Goal: Transaction & Acquisition: Purchase product/service

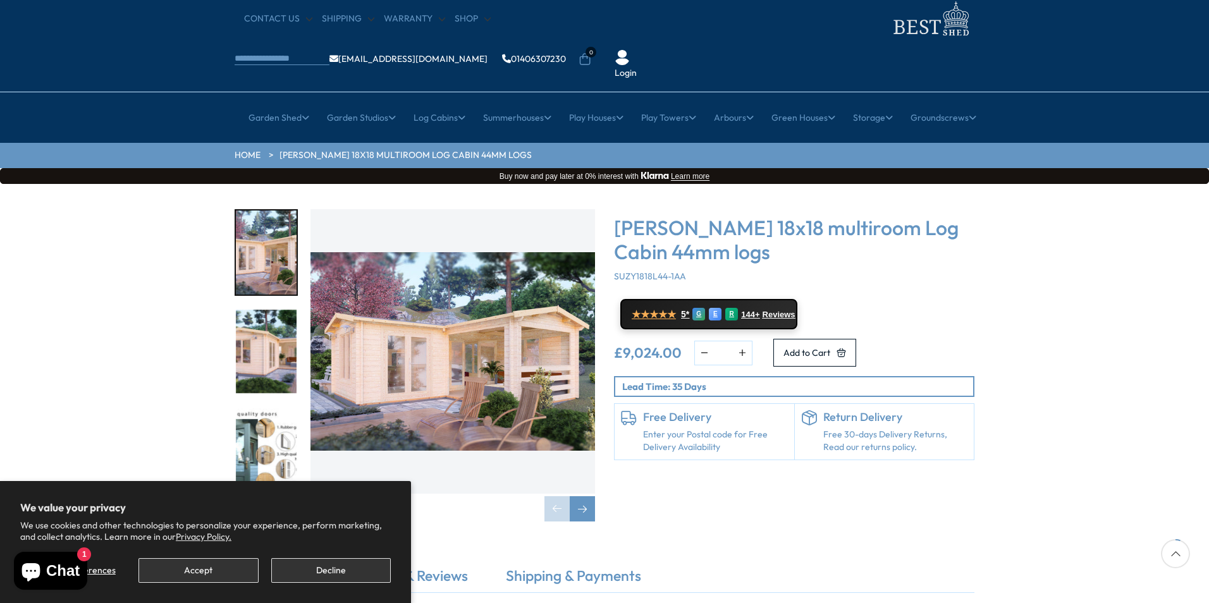
scroll to position [63, 0]
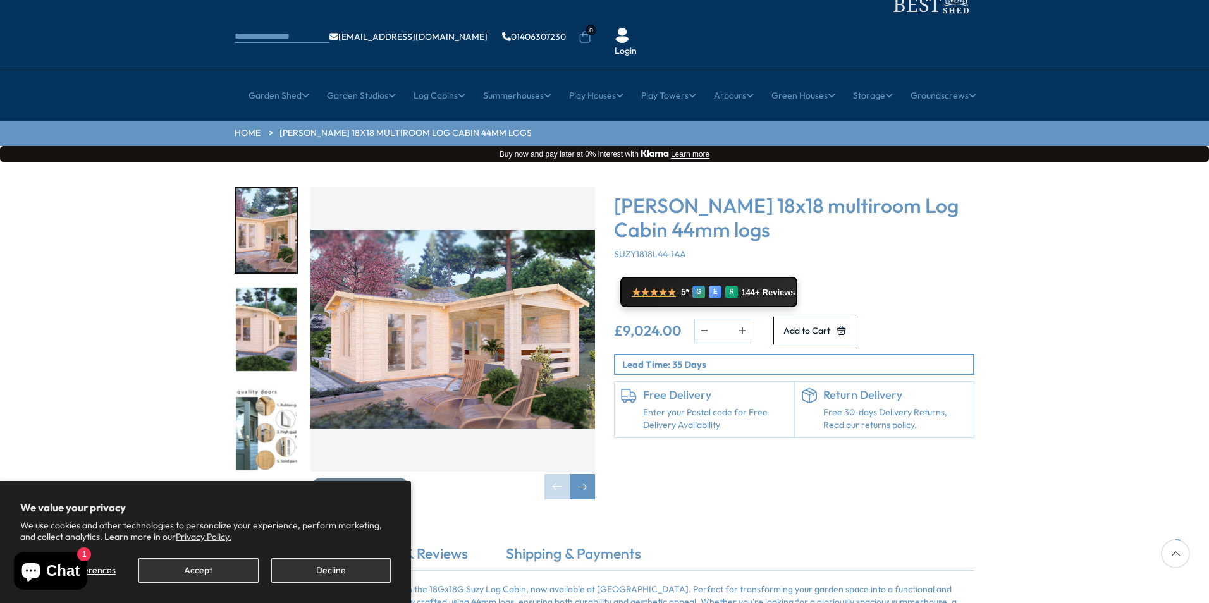
click at [255, 387] on img "3 / 7" at bounding box center [266, 429] width 61 height 84
click at [266, 310] on img "2 / 7" at bounding box center [266, 330] width 61 height 84
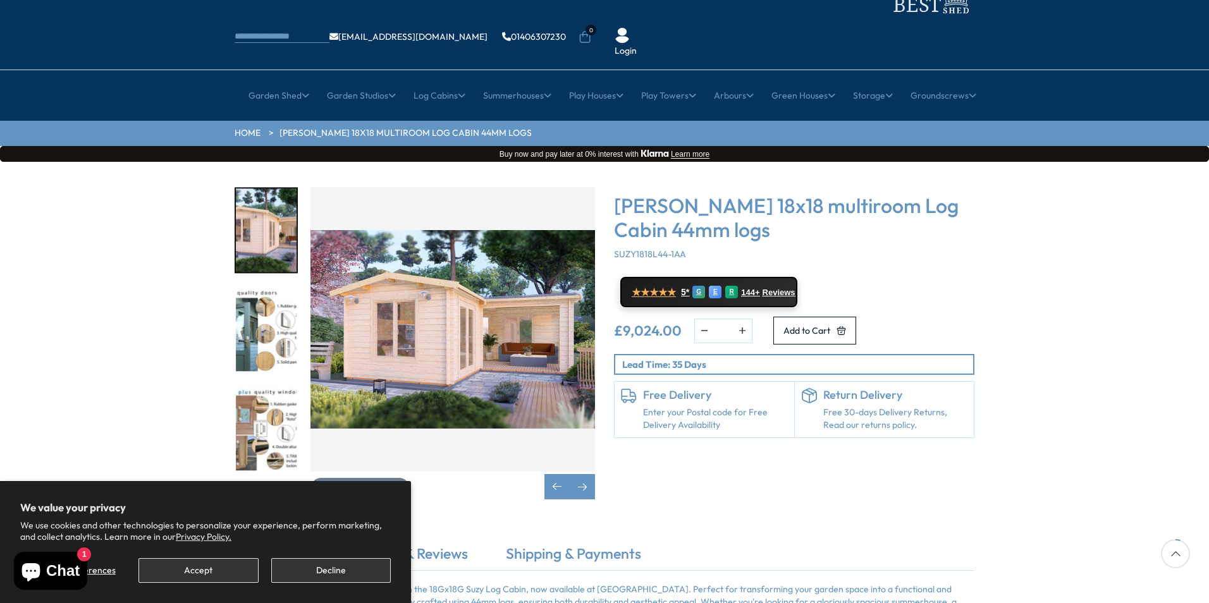
click at [263, 189] on img "2 / 7" at bounding box center [266, 231] width 61 height 84
click at [246, 305] on img "3 / 7" at bounding box center [266, 330] width 61 height 84
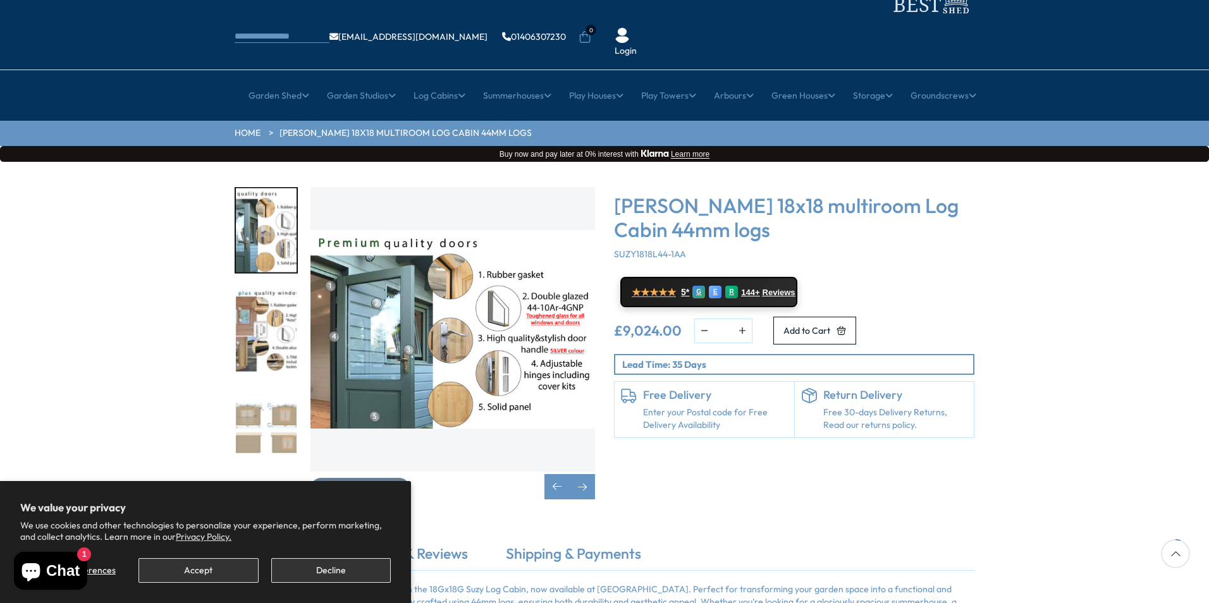
click at [252, 387] on img "5 / 7" at bounding box center [266, 429] width 61 height 84
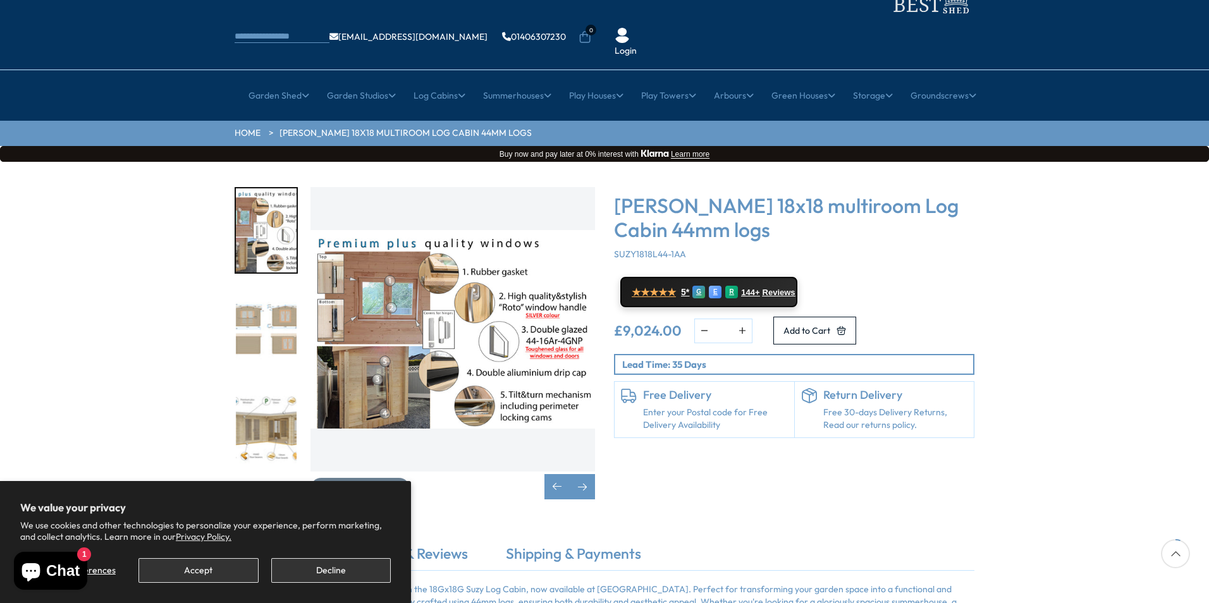
click at [297, 305] on div "5 / 7" at bounding box center [266, 330] width 63 height 87
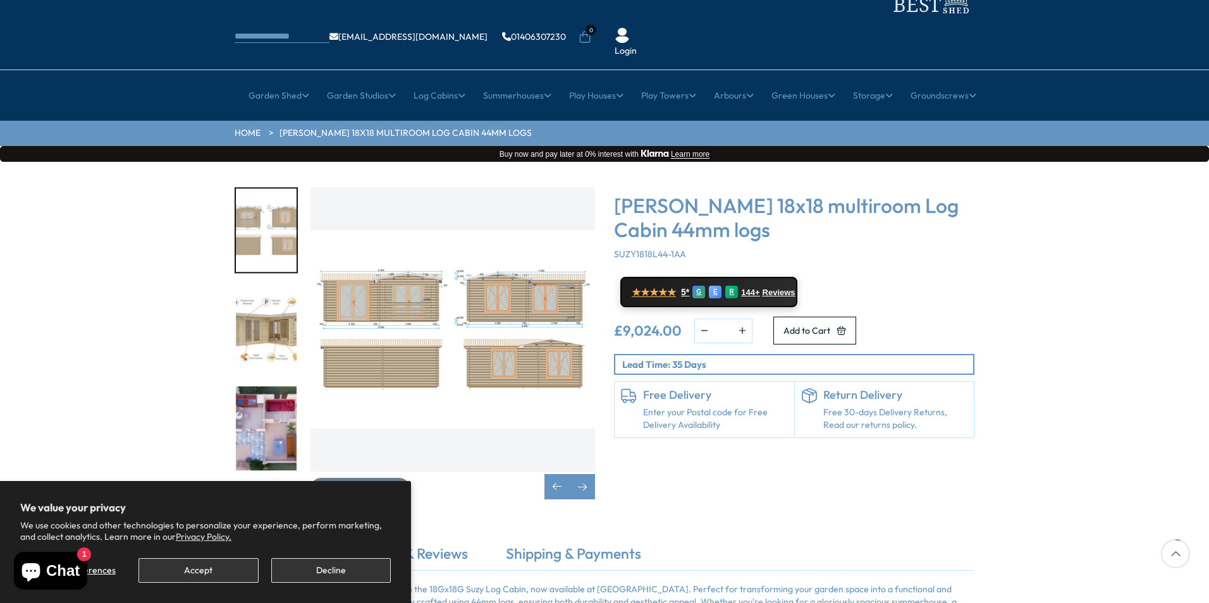
click at [277, 297] on img "6 / 7" at bounding box center [266, 330] width 61 height 84
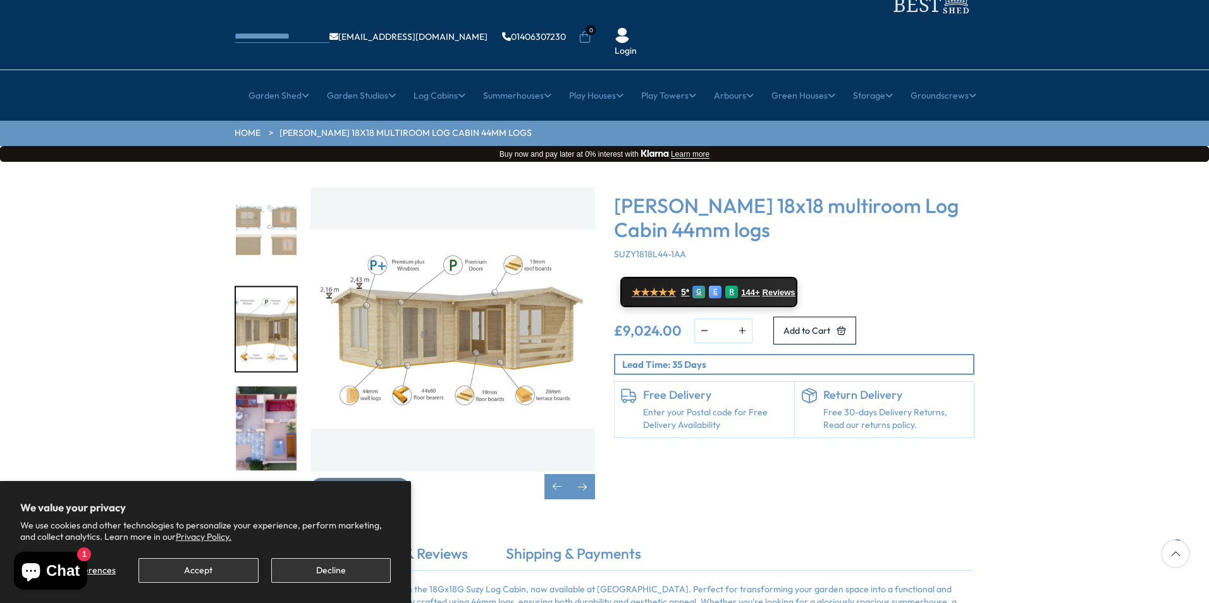
click at [259, 295] on img "6 / 7" at bounding box center [266, 330] width 61 height 84
click at [266, 292] on img "6 / 7" at bounding box center [266, 330] width 61 height 84
